Goal: Information Seeking & Learning: Learn about a topic

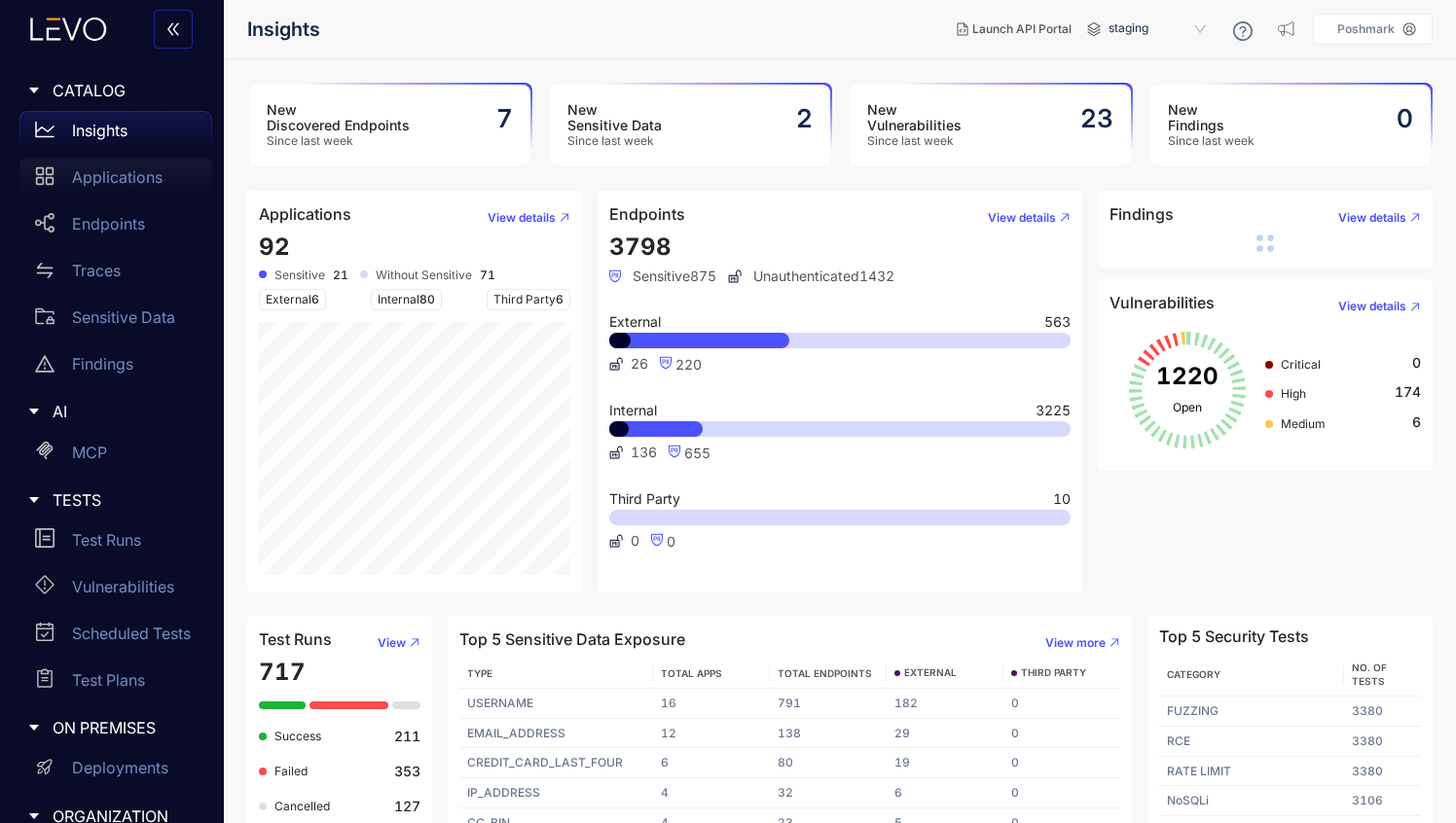
click at [127, 179] on p "Applications" at bounding box center [117, 177] width 90 height 18
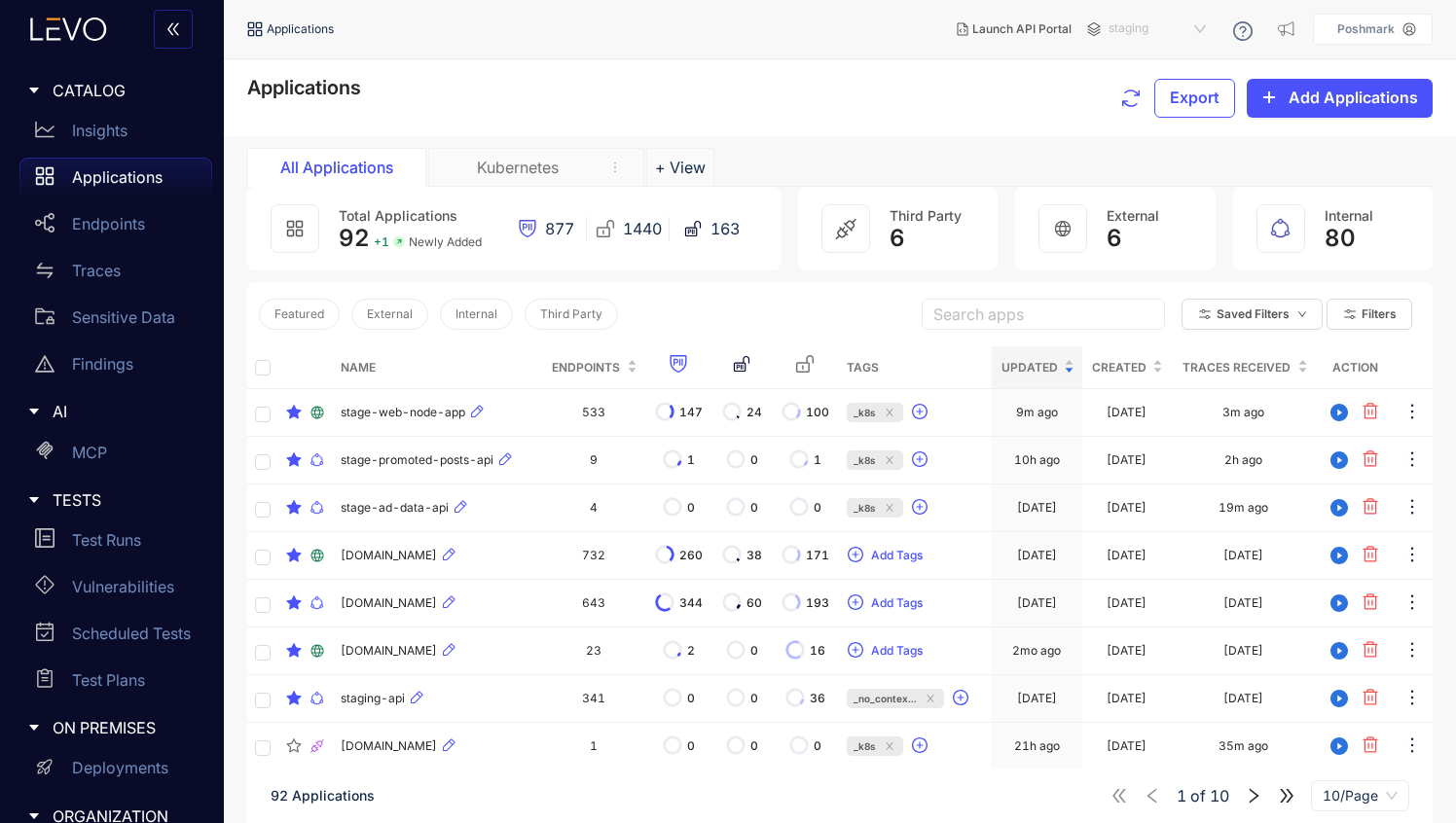
click at [1131, 32] on span "staging" at bounding box center [1159, 29] width 101 height 31
click at [1132, 117] on div "staging-internal" at bounding box center [1167, 112] width 101 height 22
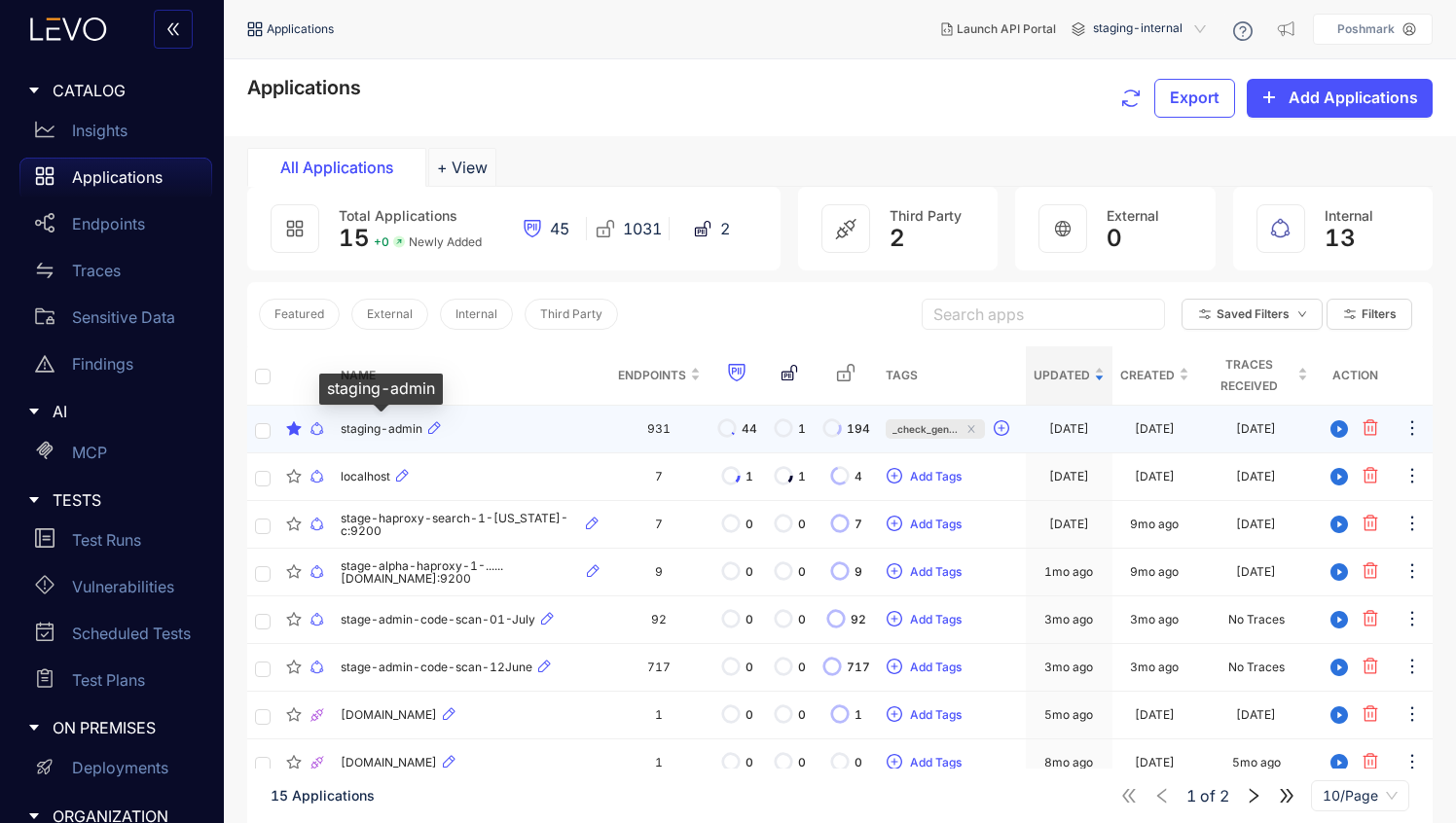
click at [388, 434] on span "staging-admin" at bounding box center [381, 429] width 82 height 14
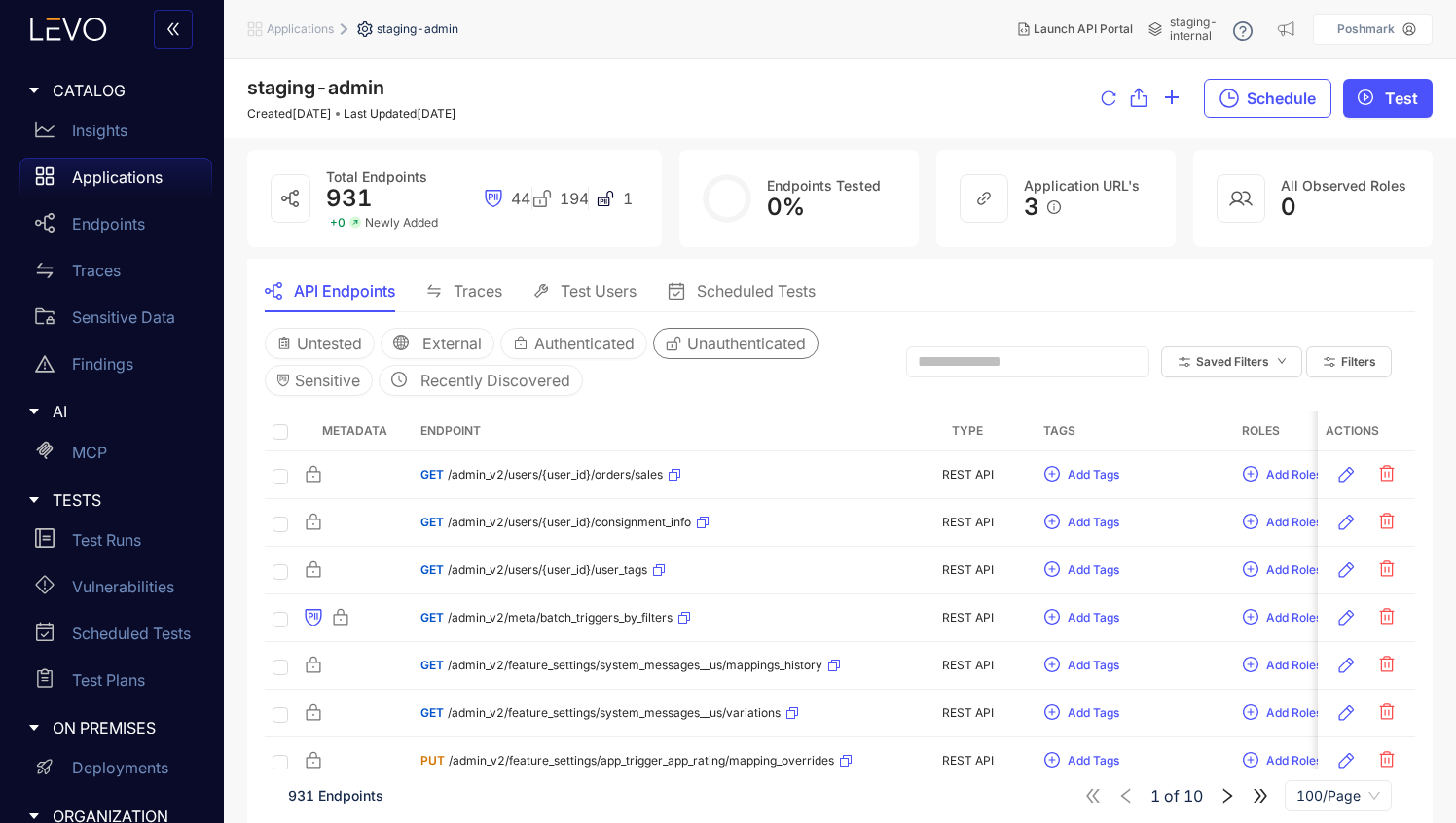
click at [738, 350] on span "Unauthenticated" at bounding box center [747, 344] width 119 height 18
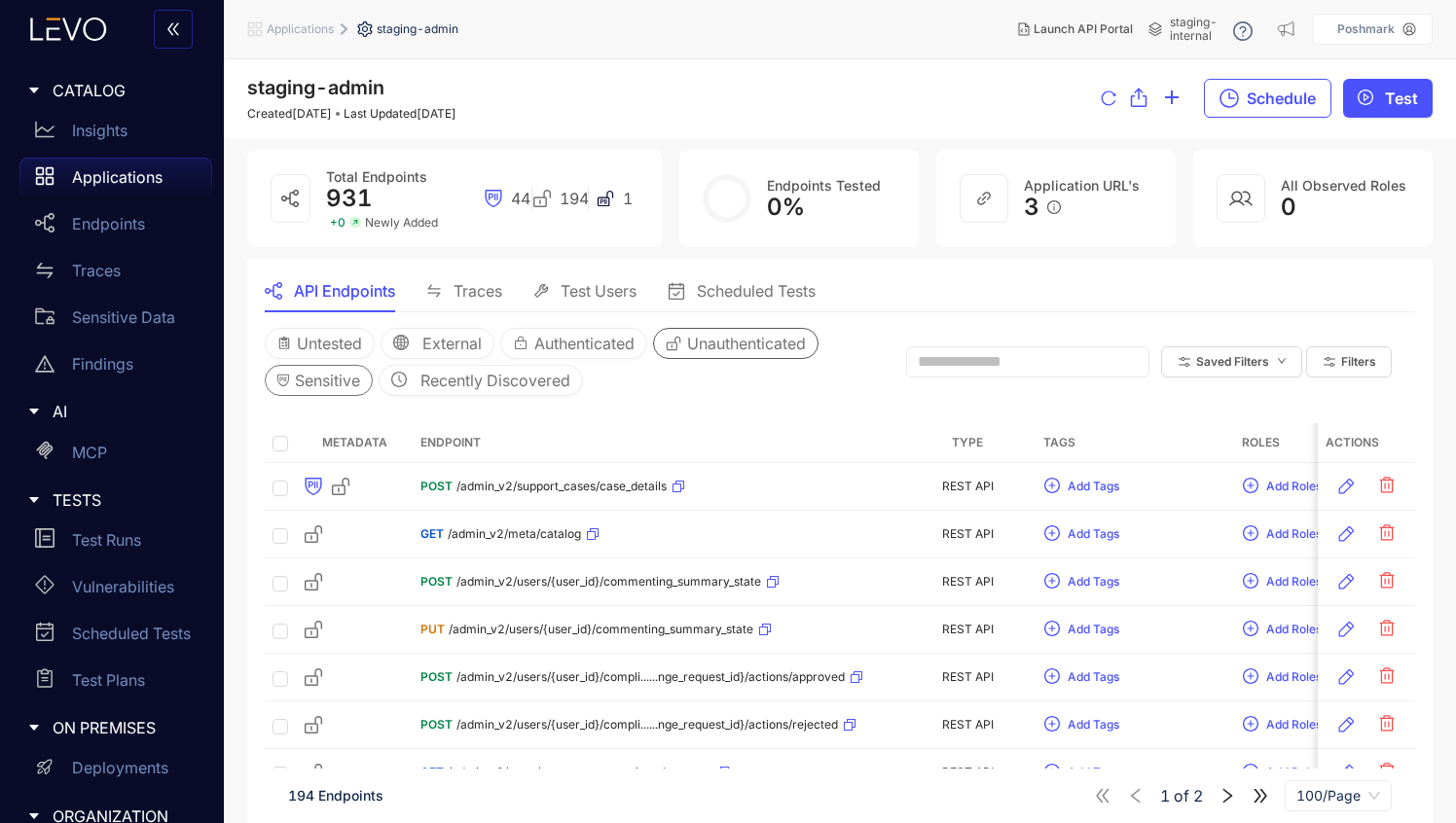
click at [291, 386] on button "Sensitive" at bounding box center [318, 379] width 108 height 31
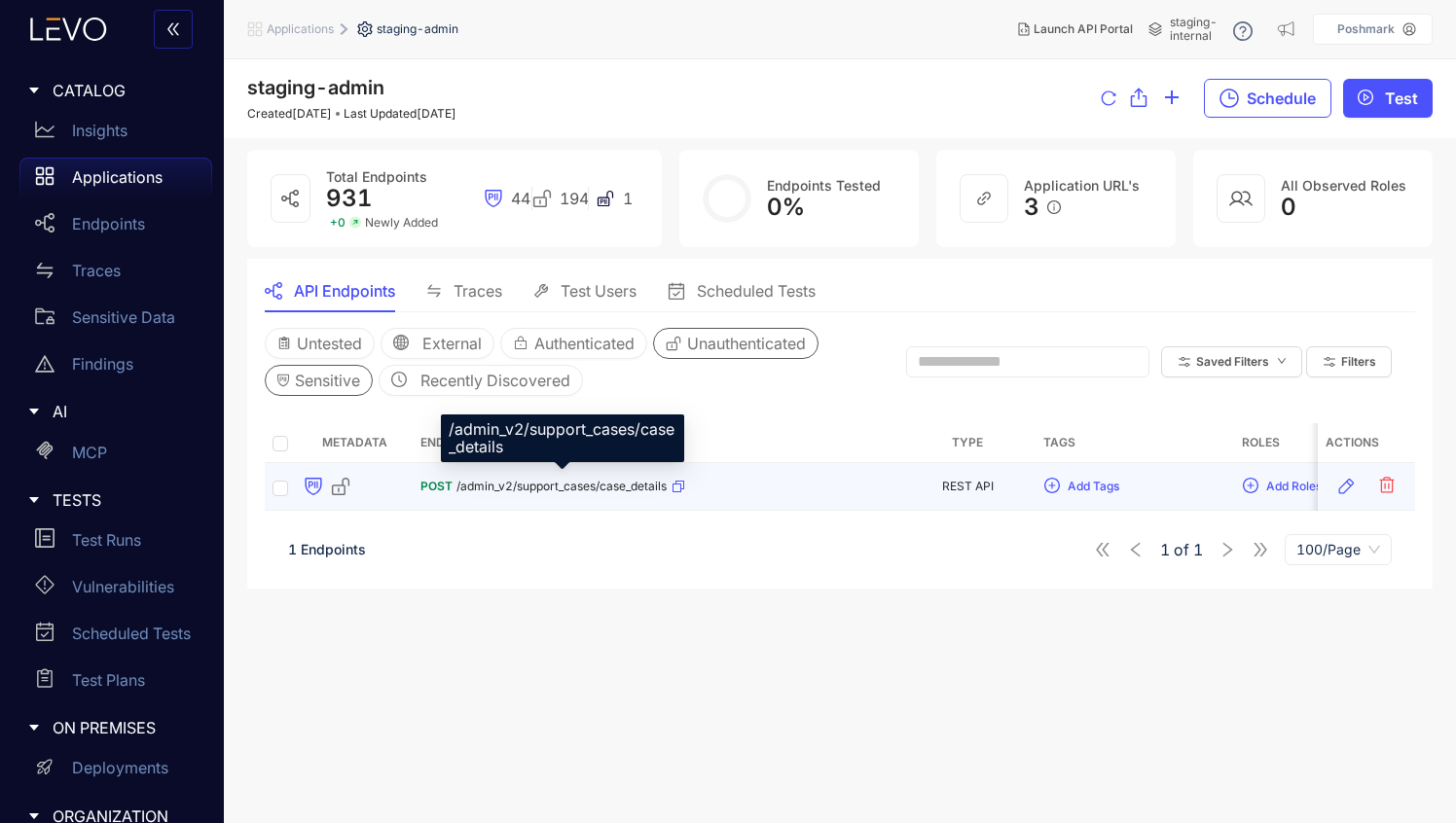
click at [543, 486] on span "/admin_v2/support_cases/case_details" at bounding box center [562, 486] width 210 height 14
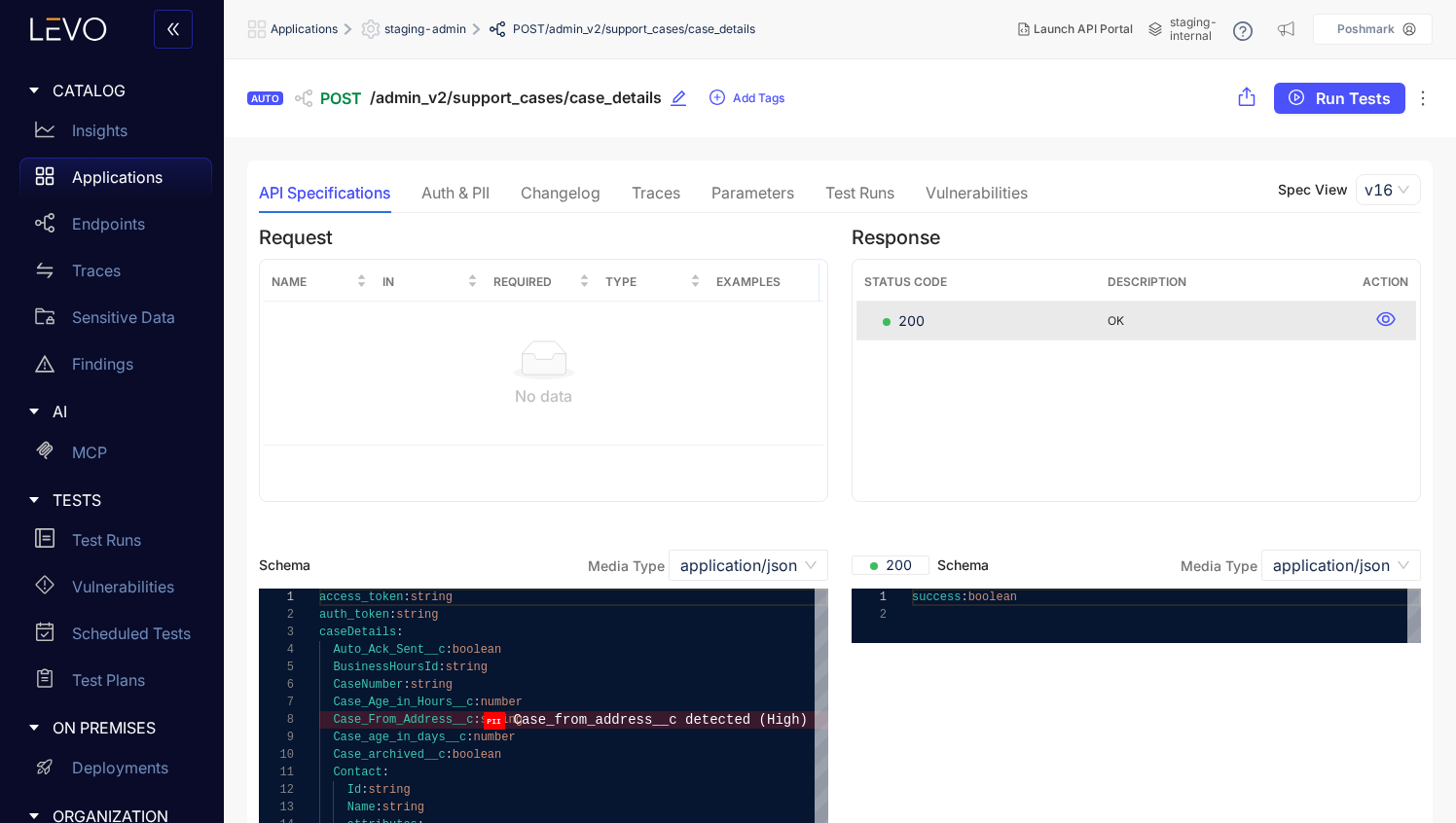
click at [652, 204] on div "Traces" at bounding box center [656, 192] width 49 height 41
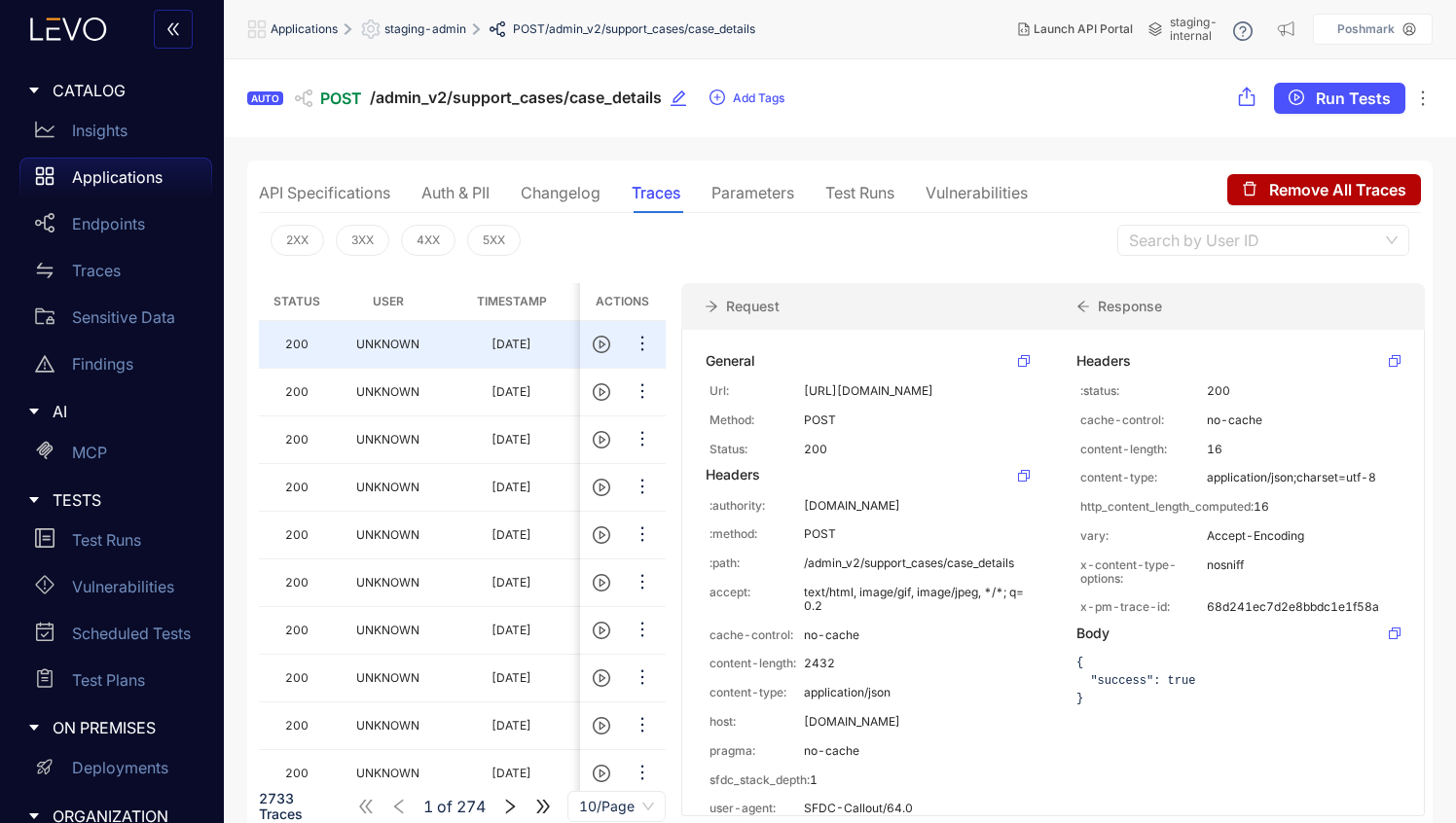
click at [1020, 364] on icon at bounding box center [1024, 361] width 12 height 12
click at [859, 387] on p "[URL][DOMAIN_NAME]" at bounding box center [915, 391] width 222 height 14
drag, startPoint x: 799, startPoint y: 385, endPoint x: 1007, endPoint y: 406, distance: 209.1
click at [1007, 402] on div "Url: [URL][DOMAIN_NAME]" at bounding box center [867, 391] width 324 height 22
copy div "[URL][DOMAIN_NAME]"
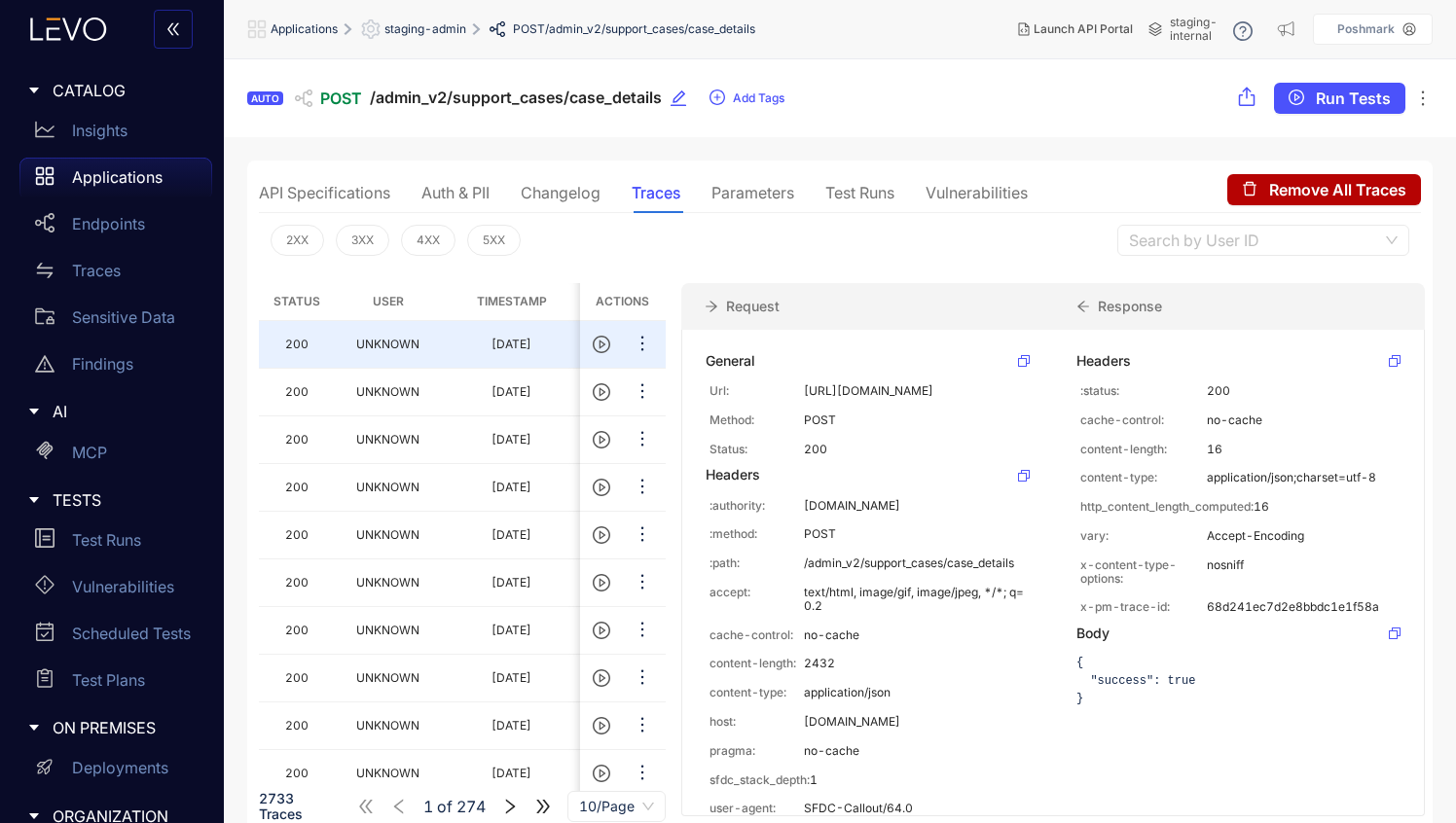
click at [1237, 27] on icon at bounding box center [1243, 32] width 20 height 20
click at [1190, 25] on span "staging-internal" at bounding box center [1194, 30] width 48 height 28
click at [1176, 28] on span "staging-internal" at bounding box center [1194, 30] width 48 height 28
click at [431, 30] on span "staging-admin" at bounding box center [425, 30] width 82 height 14
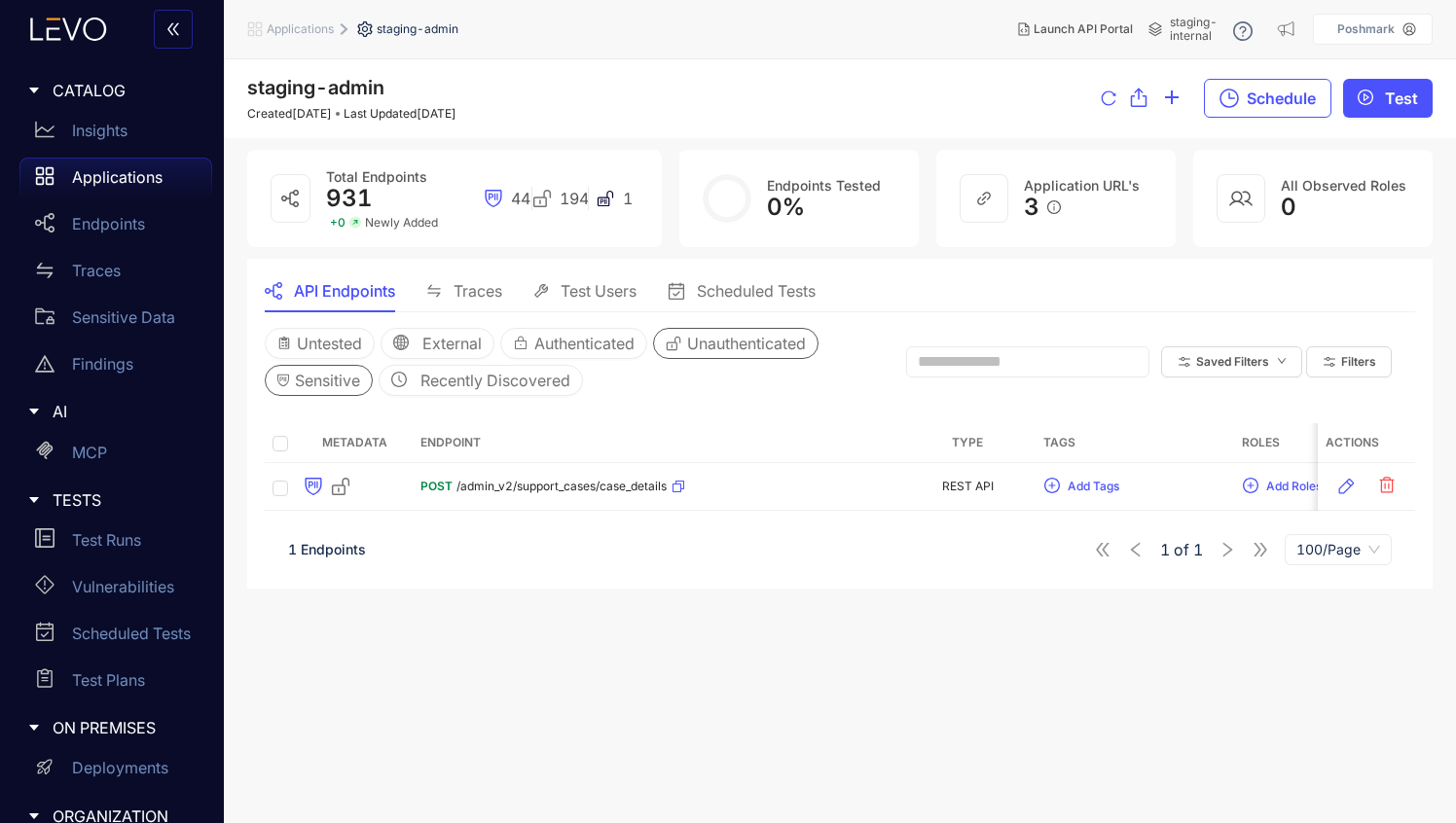
click at [1175, 32] on span "staging-internal" at bounding box center [1194, 30] width 48 height 28
click at [286, 28] on span "Applications" at bounding box center [300, 30] width 67 height 14
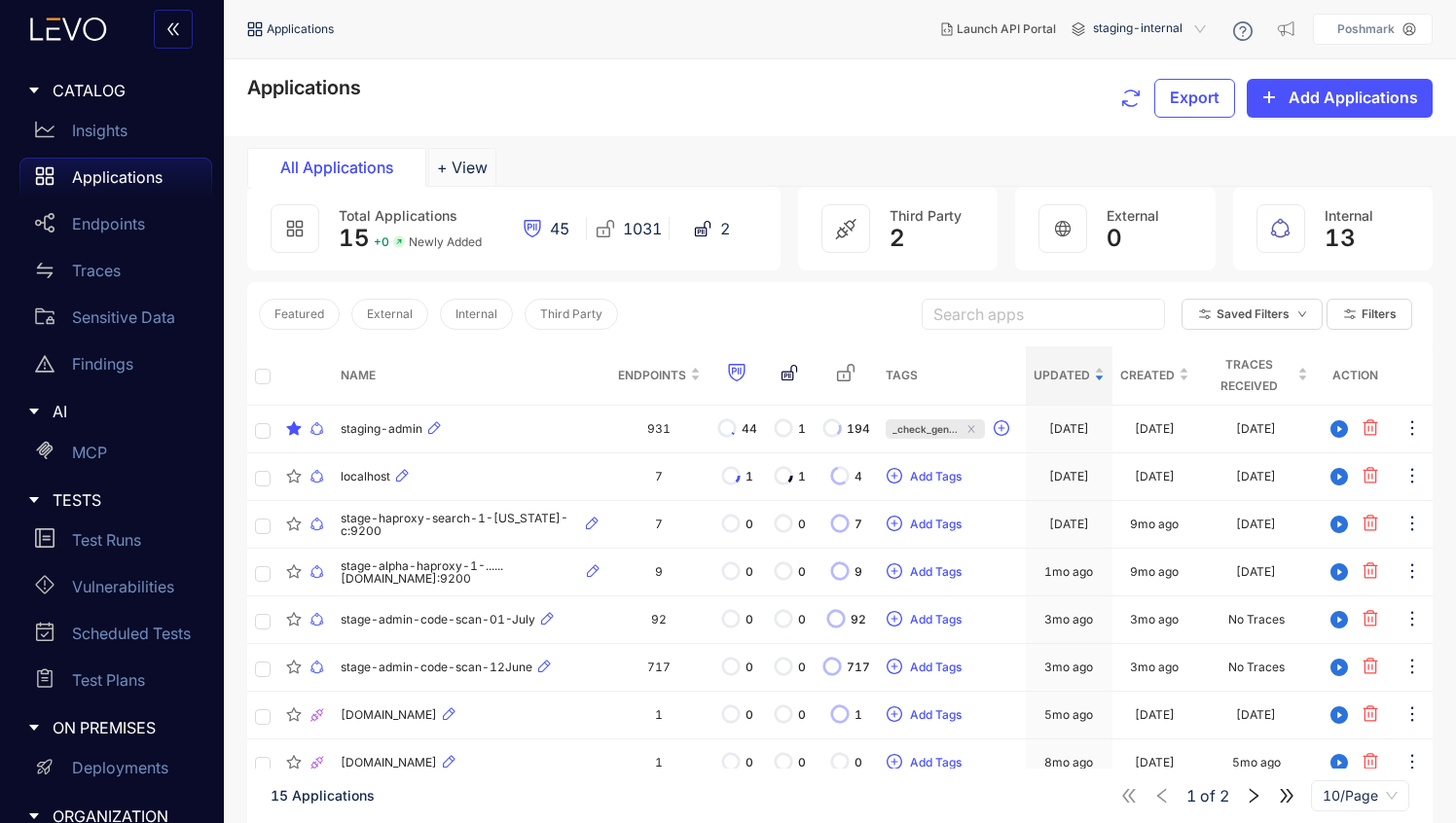
click at [1134, 25] on span "staging-internal" at bounding box center [1151, 29] width 117 height 31
click at [1145, 90] on div "staging" at bounding box center [1159, 87] width 117 height 22
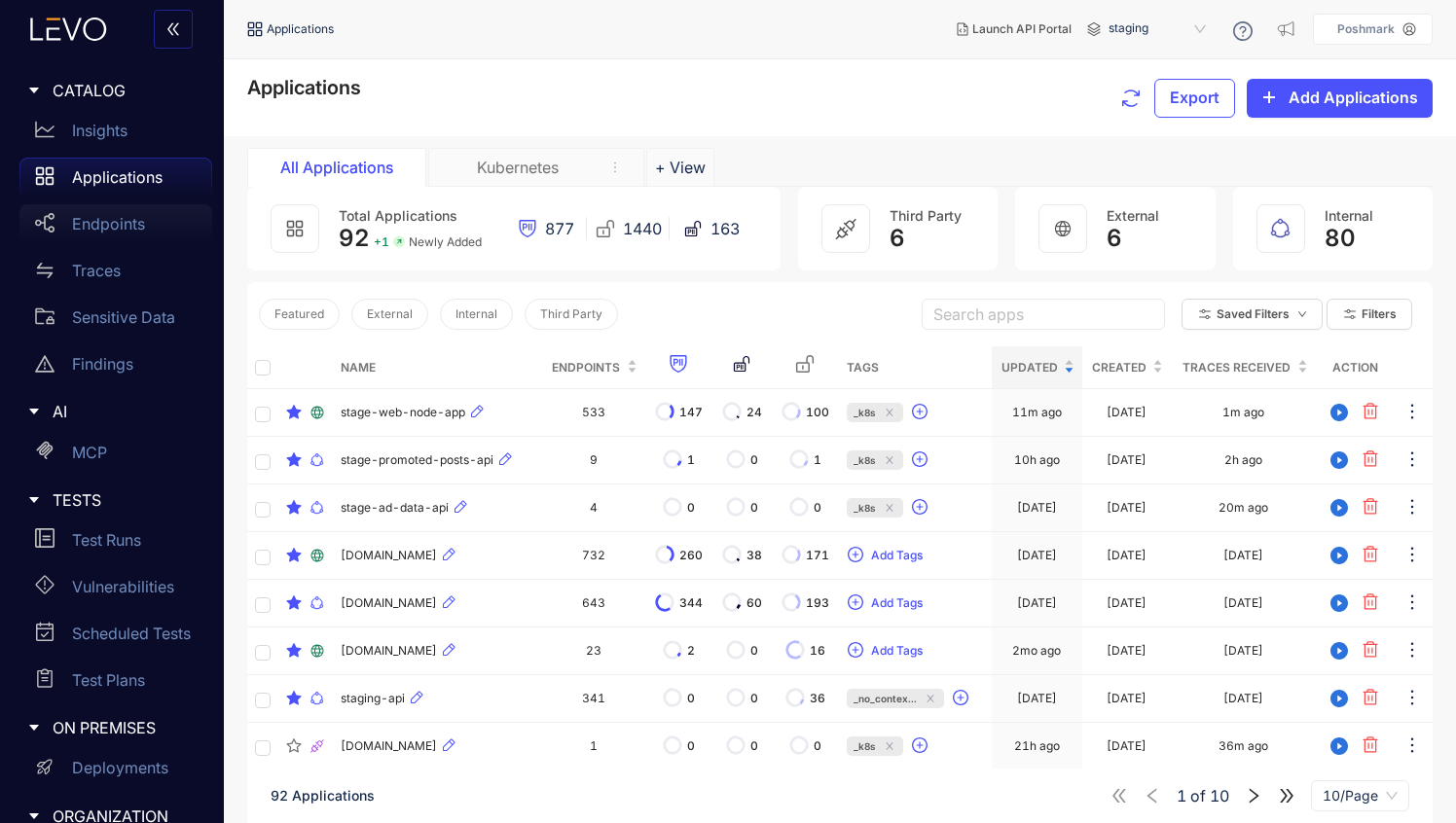
click at [99, 229] on p "Endpoints" at bounding box center [109, 224] width 73 height 18
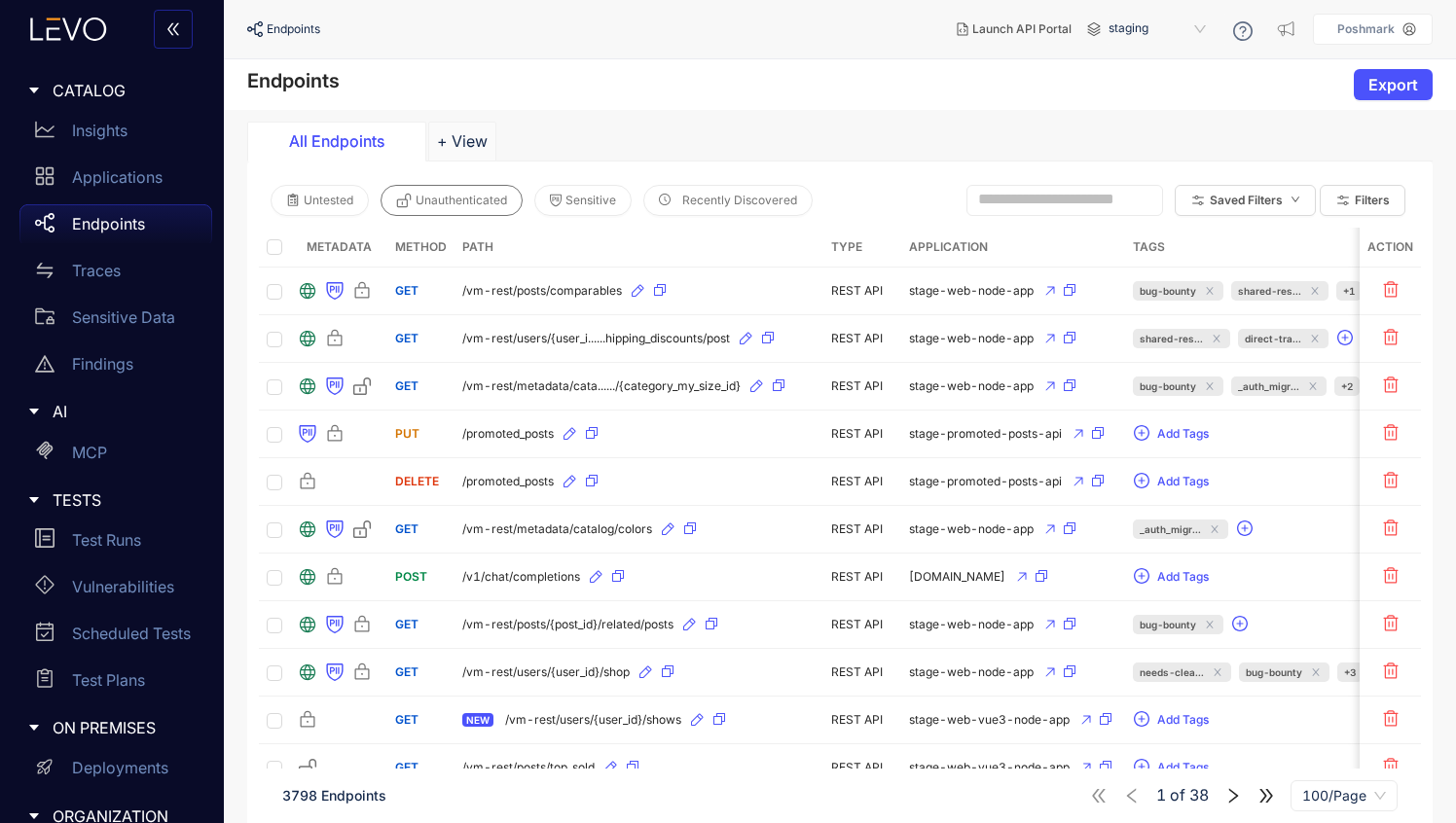
click at [427, 204] on span "Unauthenticated" at bounding box center [462, 201] width 91 height 14
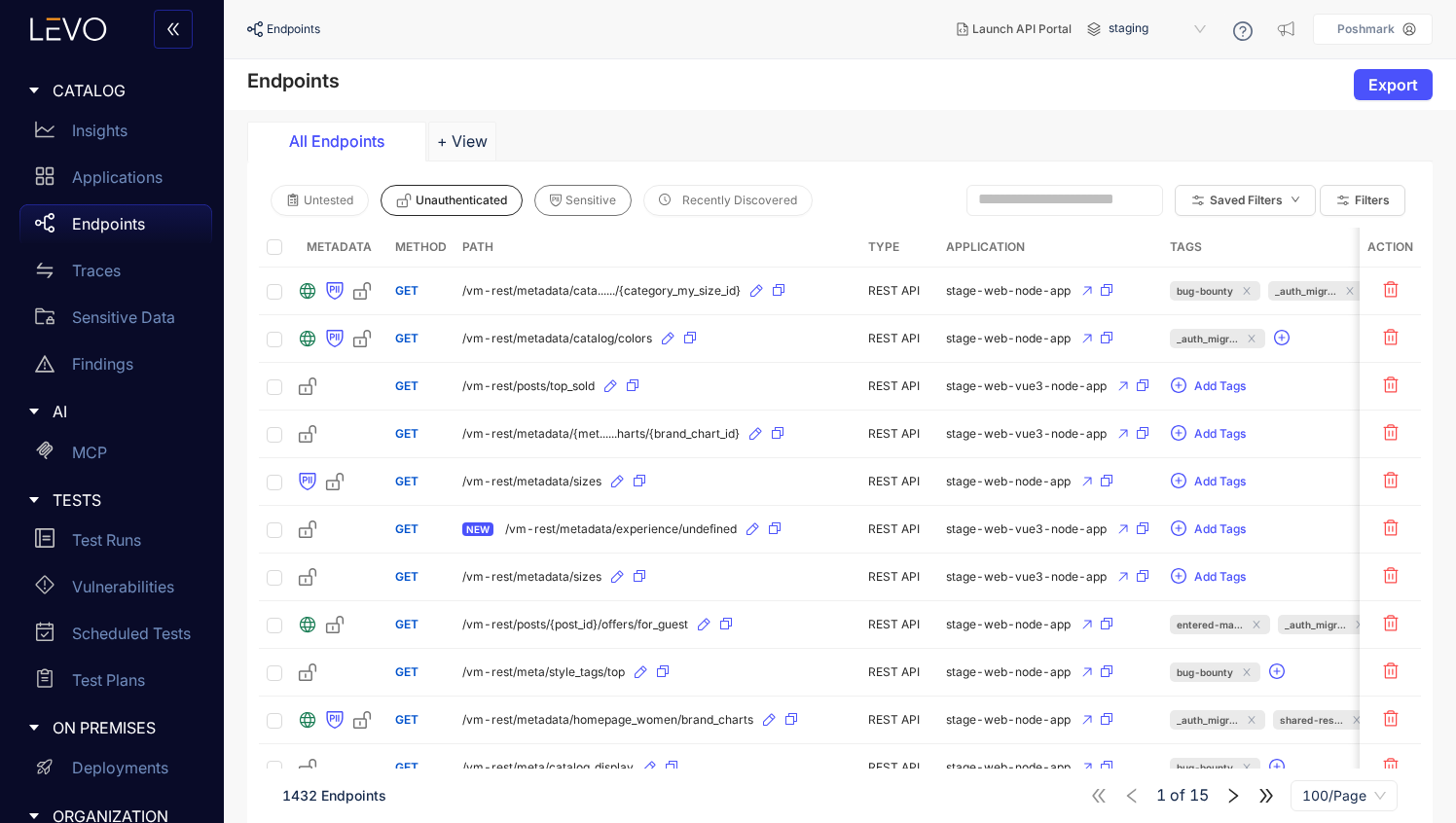
click at [580, 202] on span "Sensitive" at bounding box center [590, 201] width 51 height 14
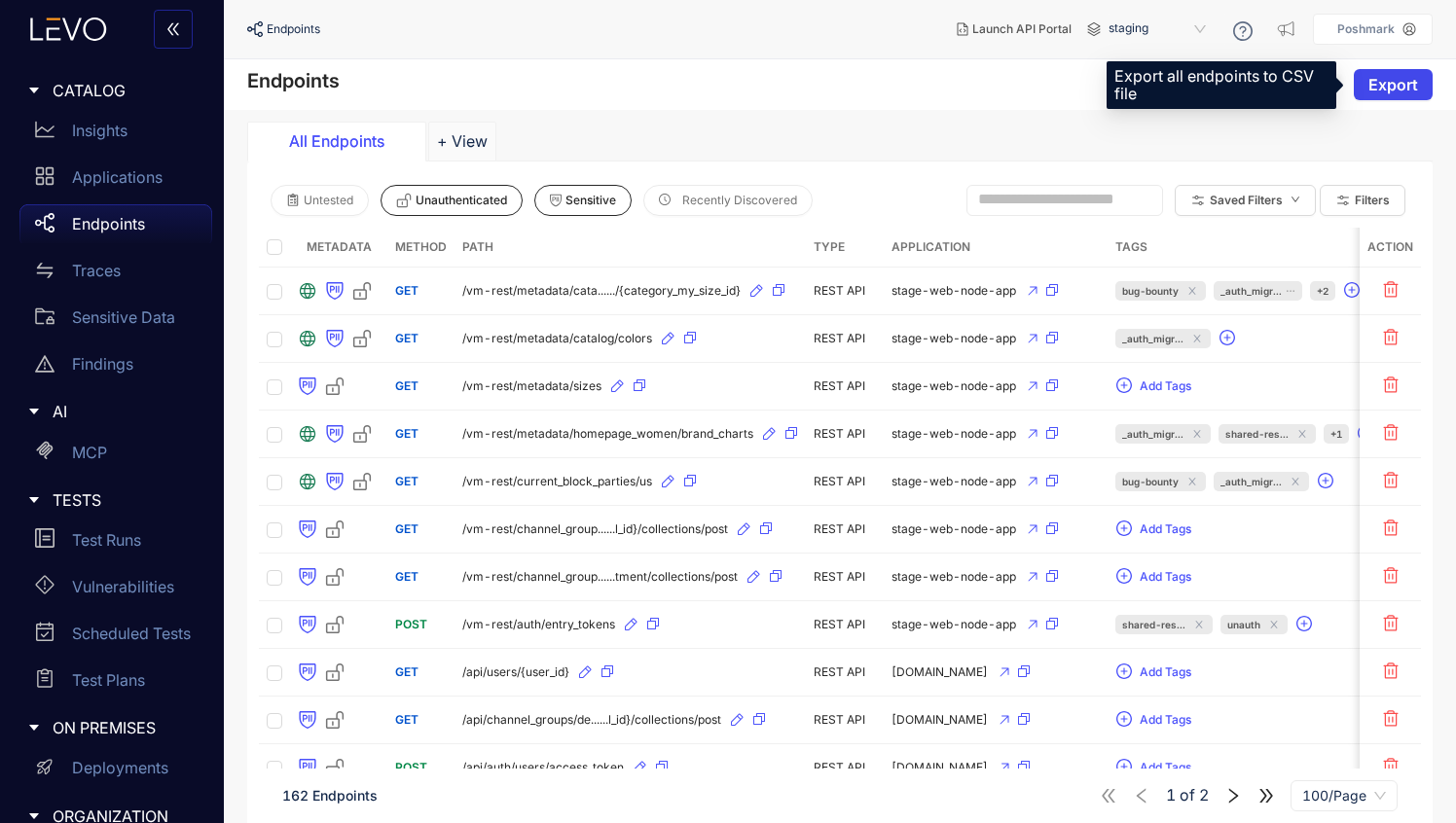
click at [1393, 88] on span "Export" at bounding box center [1393, 85] width 50 height 18
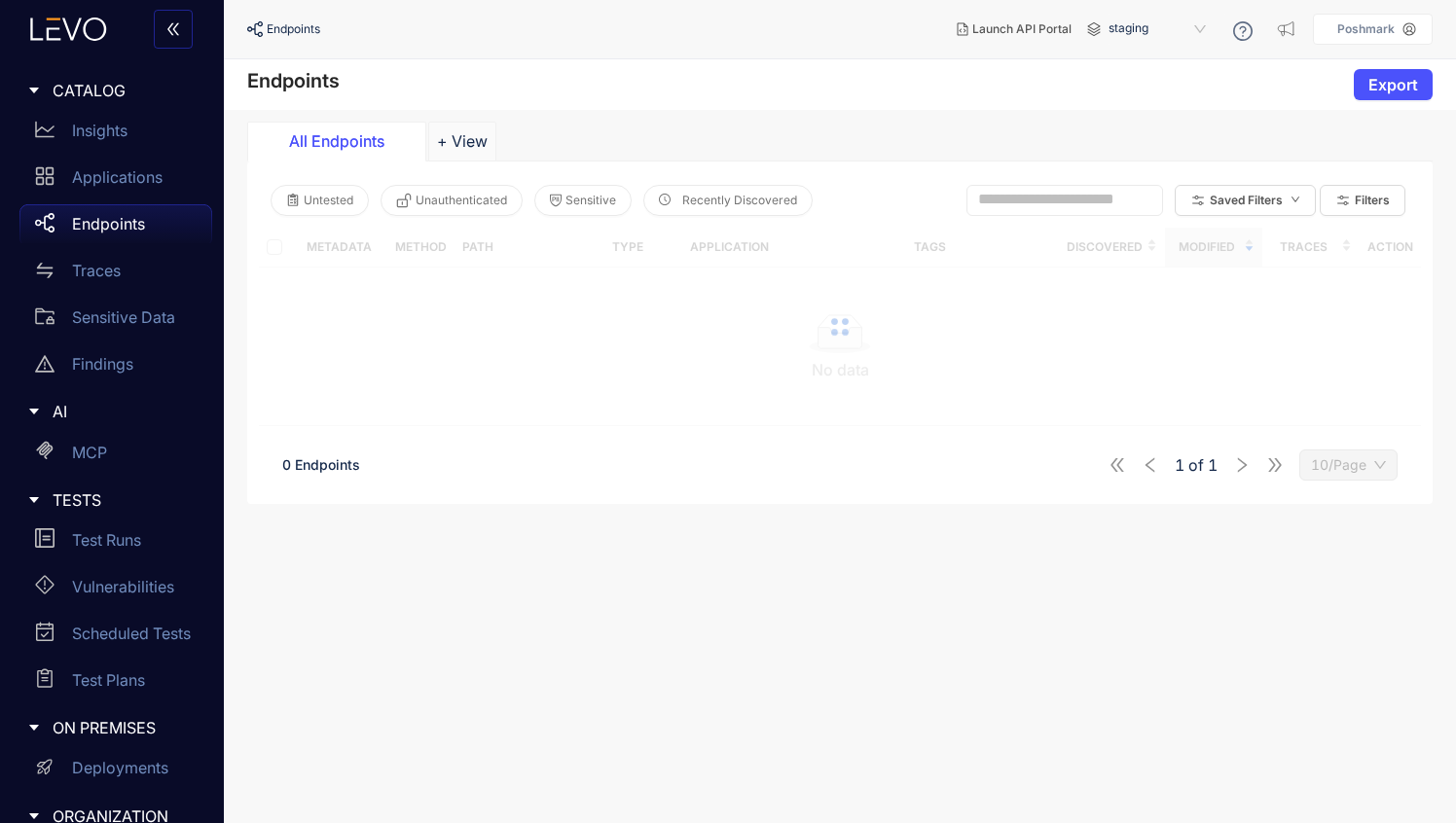
click at [1160, 19] on span "staging" at bounding box center [1159, 29] width 101 height 31
click at [1139, 115] on div "staging-internal" at bounding box center [1167, 112] width 101 height 22
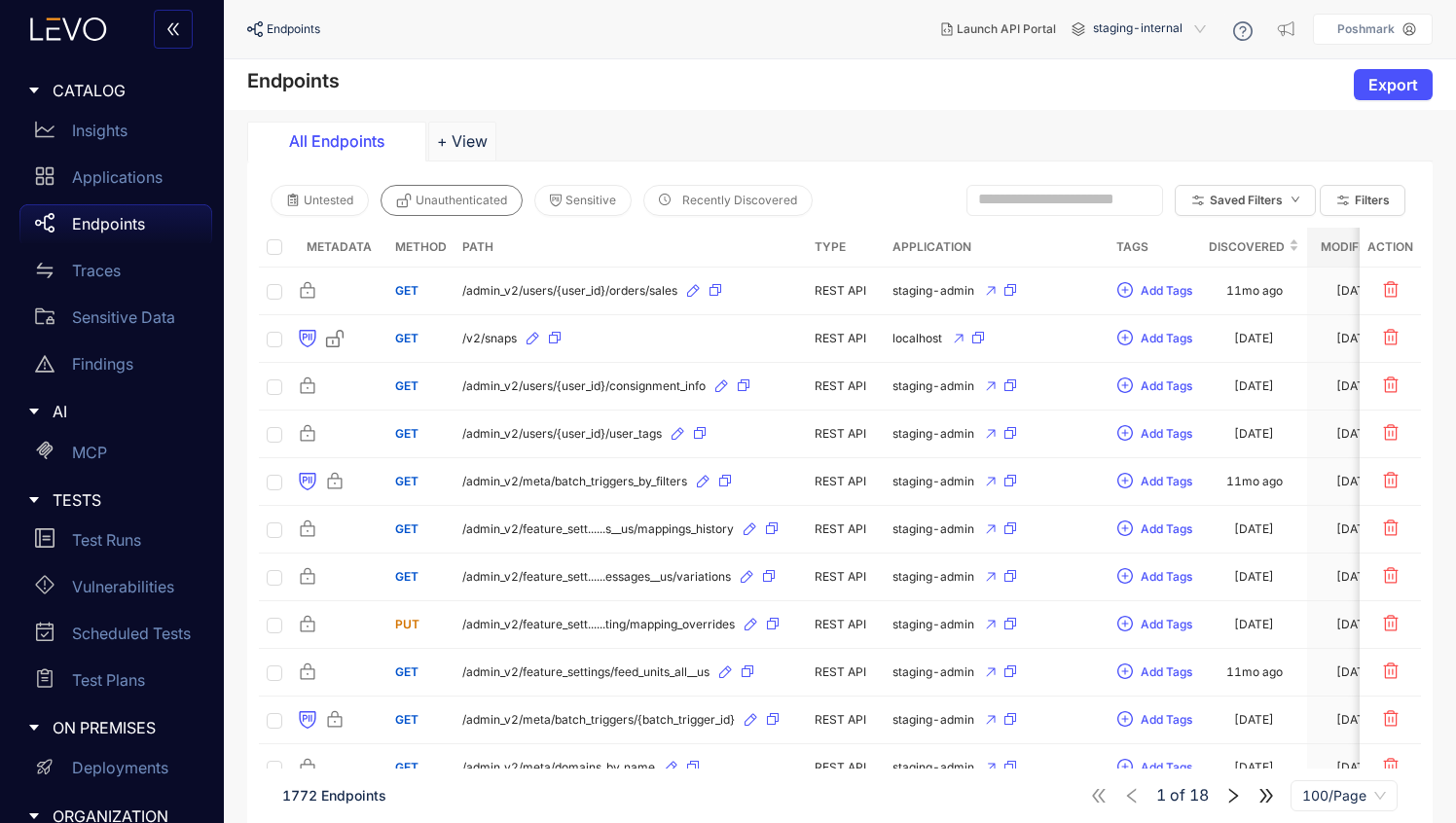
click at [447, 201] on span "Unauthenticated" at bounding box center [462, 201] width 91 height 14
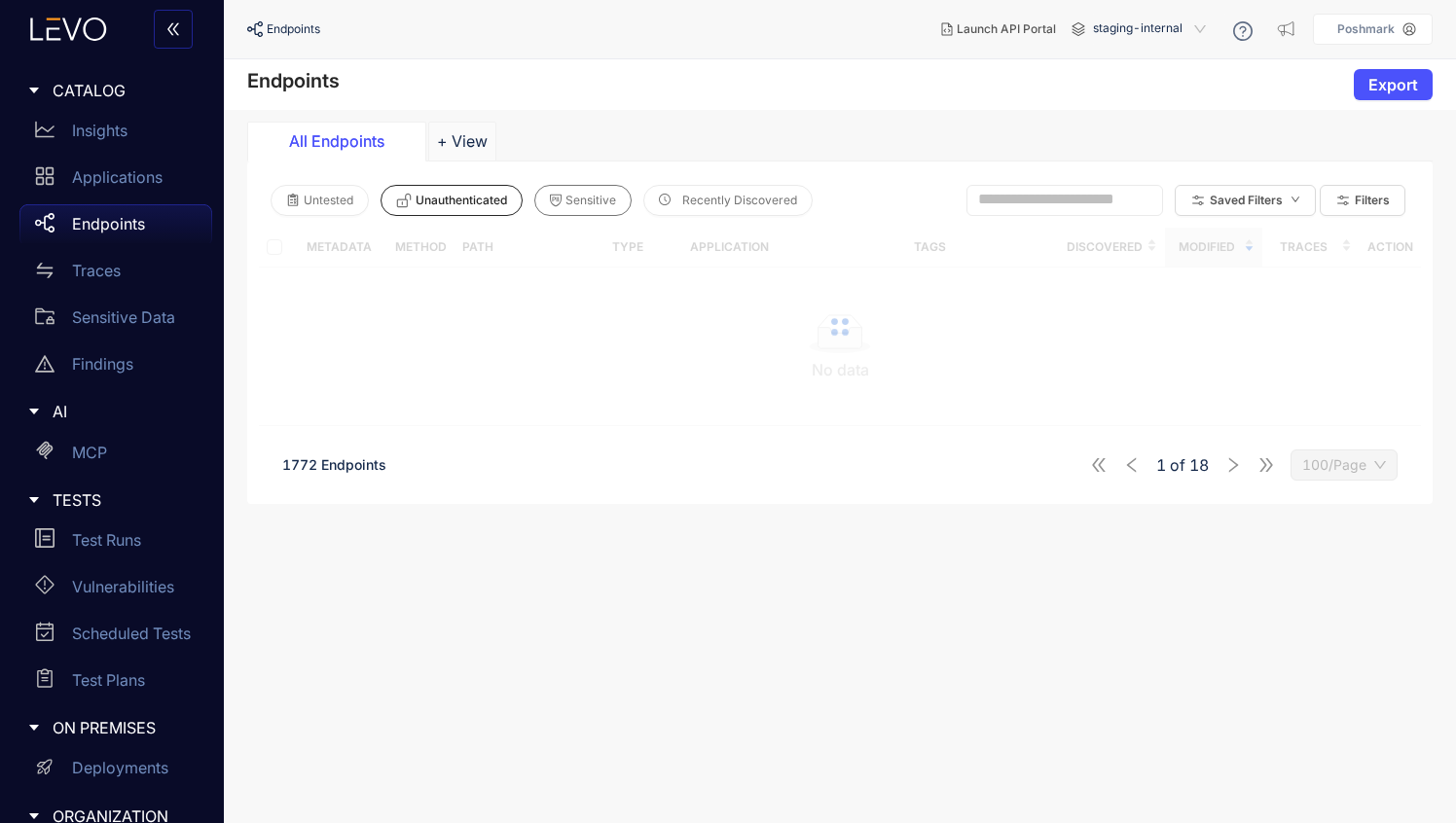
click at [596, 199] on span "Sensitive" at bounding box center [590, 201] width 51 height 14
